Goal: Task Accomplishment & Management: Manage account settings

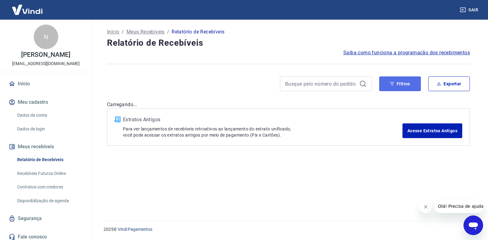
click at [404, 86] on button "Filtros" at bounding box center [400, 83] width 42 height 15
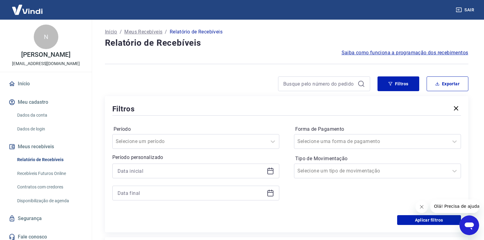
click at [269, 172] on icon at bounding box center [269, 170] width 7 height 7
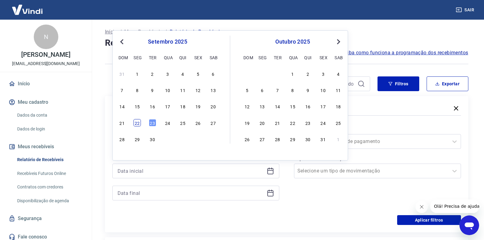
click at [135, 123] on div "22" at bounding box center [136, 122] width 7 height 7
type input "[DATE]"
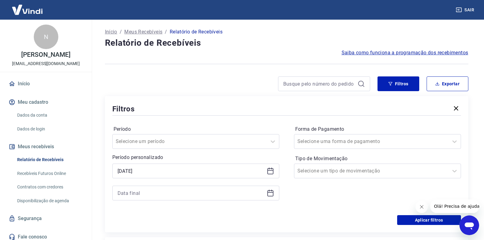
click at [270, 191] on icon at bounding box center [270, 193] width 6 height 6
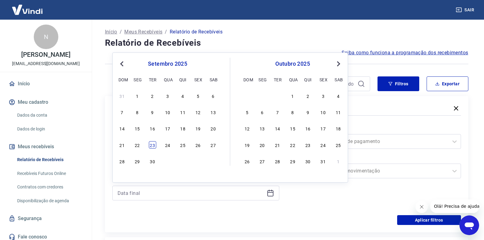
click at [151, 145] on div "23" at bounding box center [152, 144] width 7 height 7
type input "[DATE]"
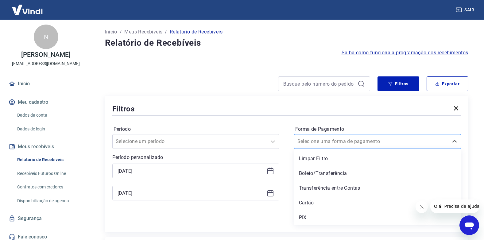
click at [317, 143] on input "Forma de Pagamento" at bounding box center [328, 141] width 62 height 7
click at [309, 214] on div "PIX" at bounding box center [377, 217] width 167 height 12
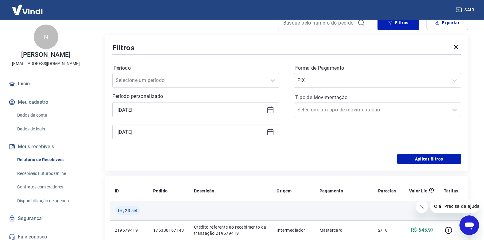
scroll to position [61, 0]
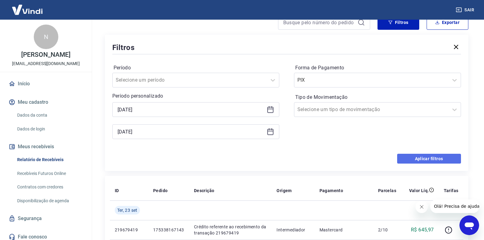
click at [415, 158] on button "Aplicar filtros" at bounding box center [429, 159] width 64 height 10
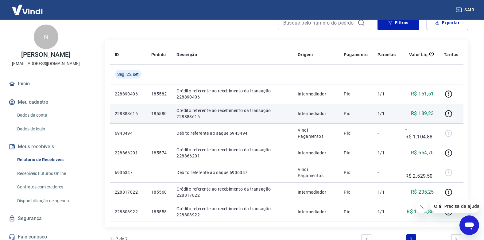
scroll to position [61, 0]
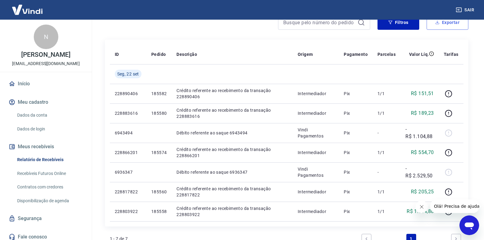
click at [459, 22] on button "Exportar" at bounding box center [447, 22] width 42 height 15
type input "[DATE]"
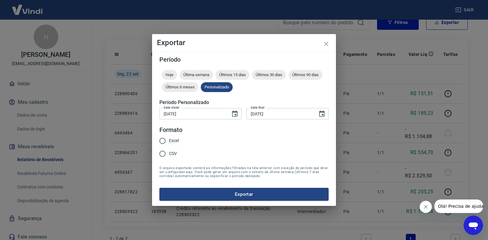
click at [177, 139] on span "Excel" at bounding box center [174, 140] width 10 height 6
click at [169, 139] on input "Excel" at bounding box center [162, 140] width 13 height 13
radio input "true"
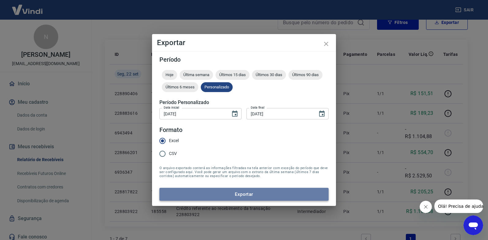
click at [207, 192] on button "Exportar" at bounding box center [243, 194] width 169 height 13
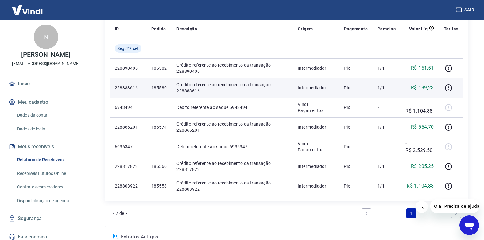
scroll to position [52, 0]
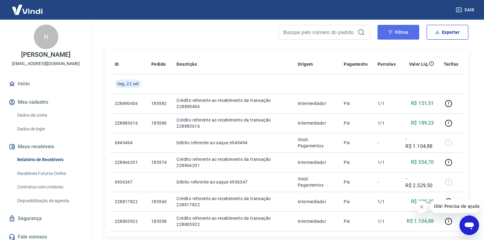
click at [401, 30] on button "Filtros" at bounding box center [398, 32] width 42 height 15
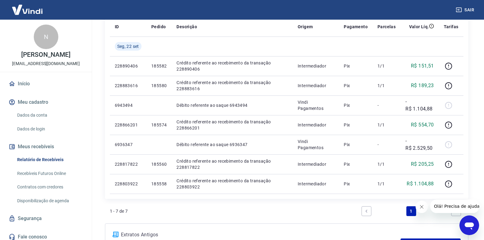
scroll to position [235, 0]
